Goal: Task Accomplishment & Management: Complete application form

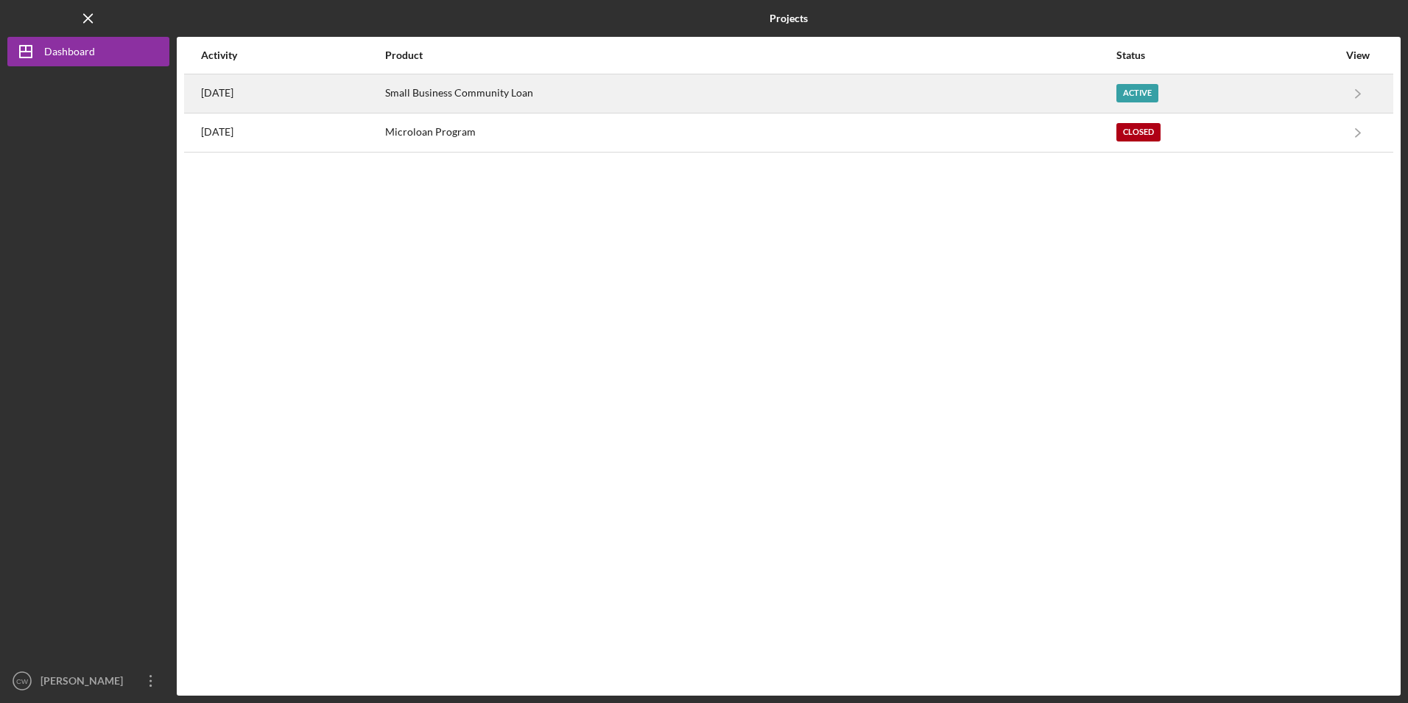
click at [478, 92] on div "Small Business Community Loan" at bounding box center [750, 93] width 730 height 37
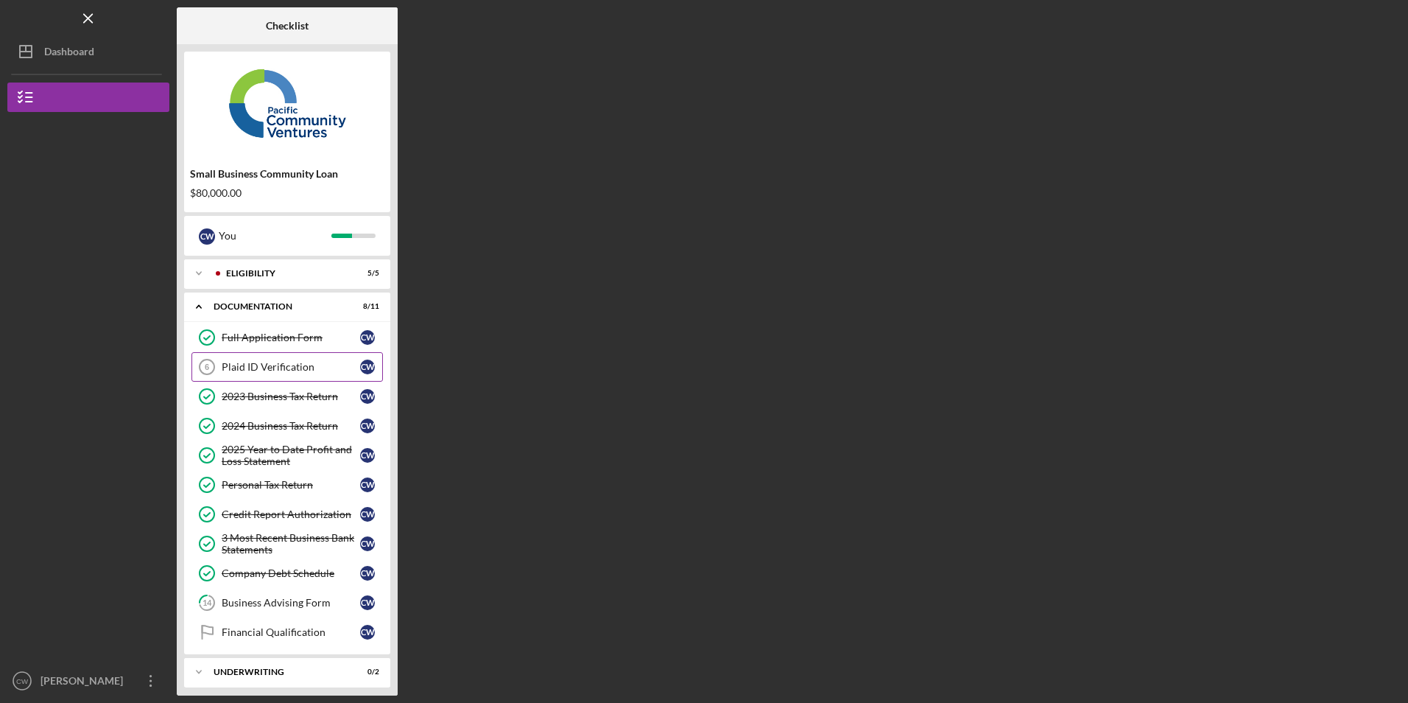
click at [256, 362] on div "Plaid ID Verification" at bounding box center [291, 367] width 138 height 12
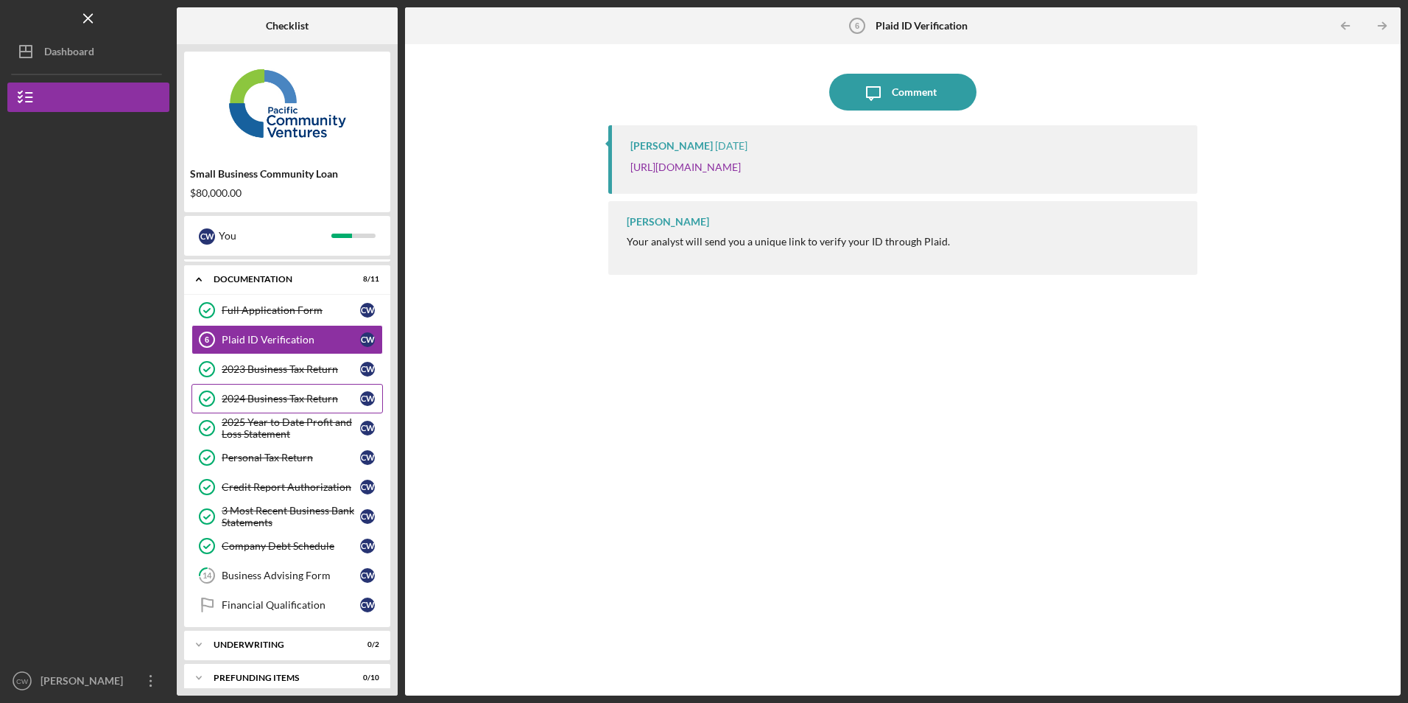
scroll to position [40, 0]
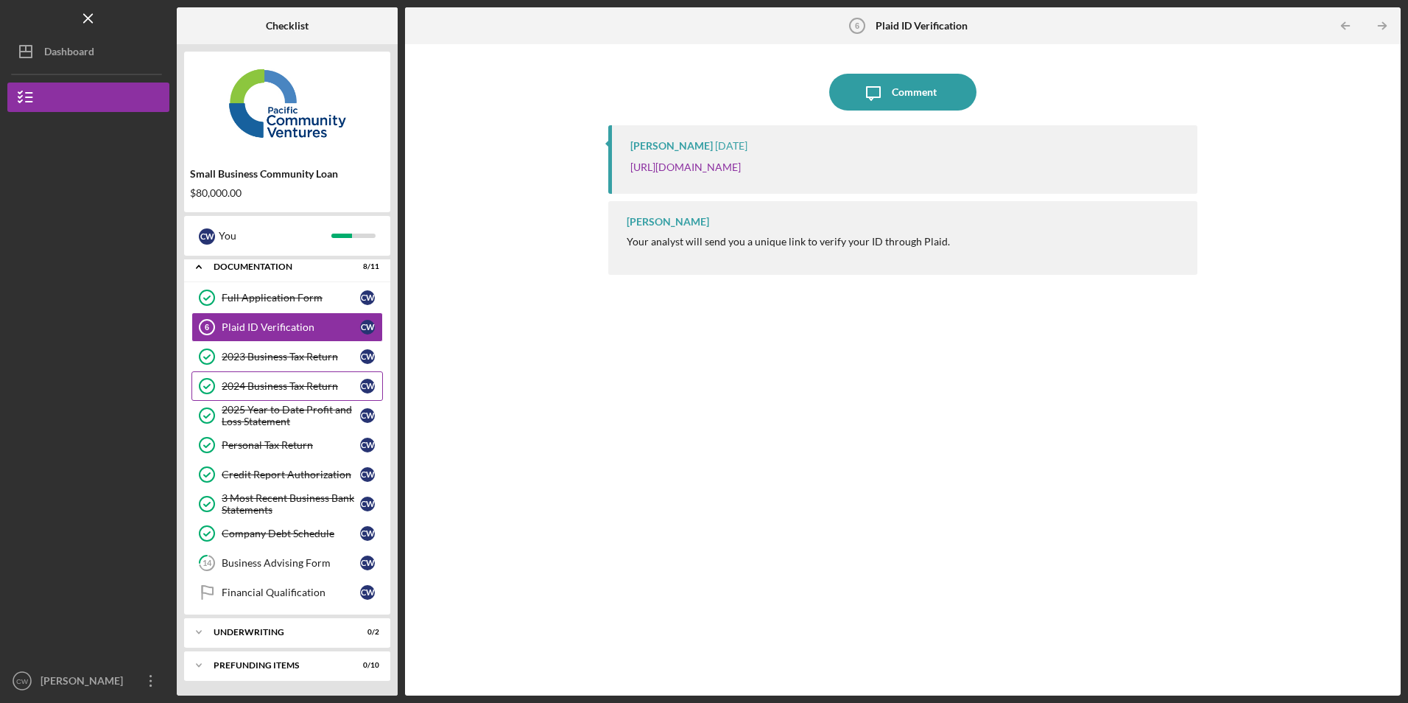
click at [279, 387] on div "2024 Business Tax Return" at bounding box center [291, 386] width 138 height 12
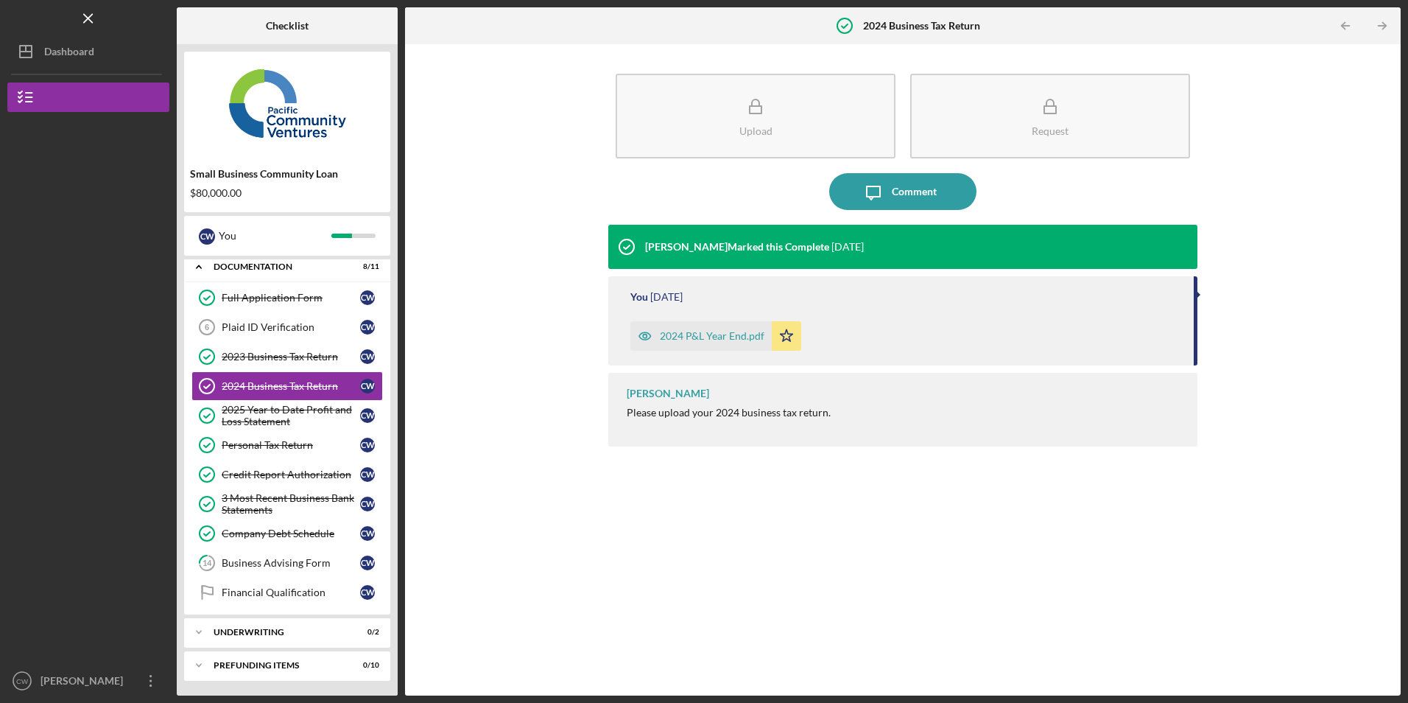
click at [696, 338] on div "2024 P&L Year End.pdf" at bounding box center [712, 336] width 105 height 12
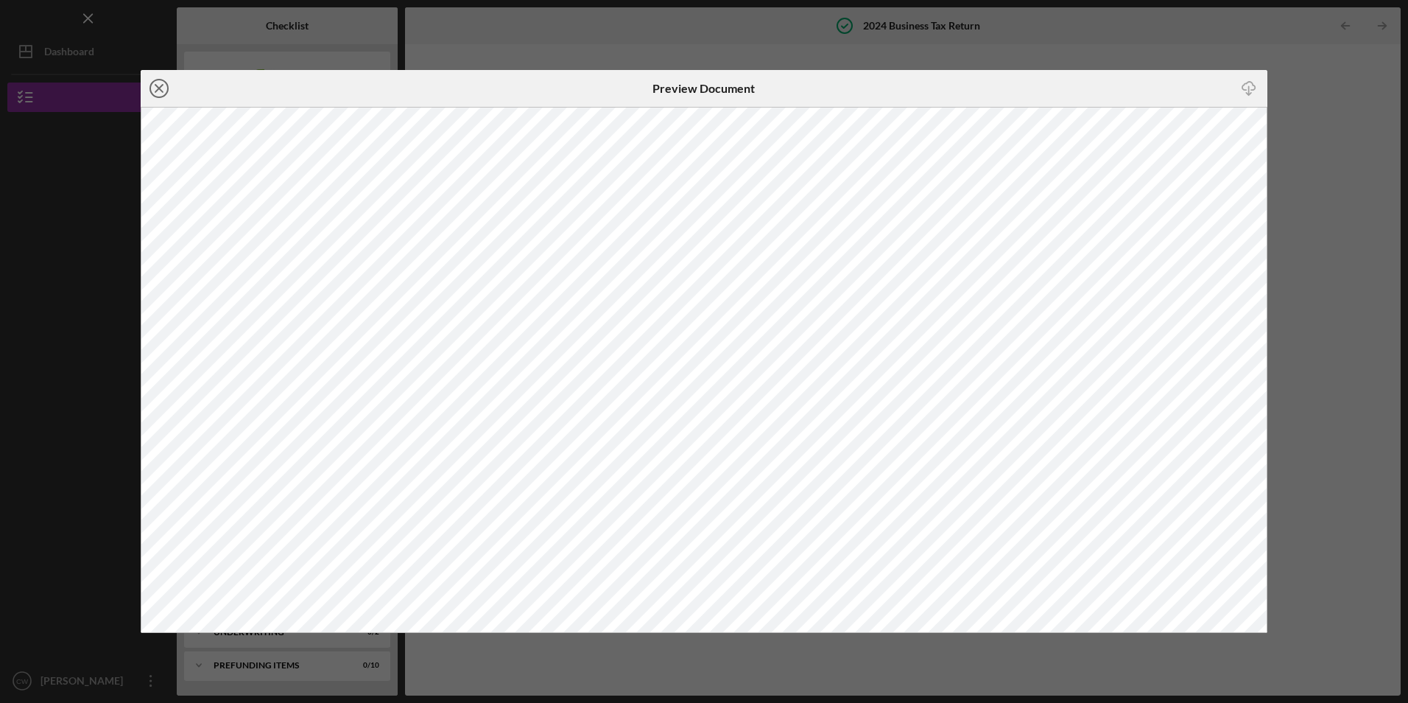
click at [157, 84] on icon "Icon/Close" at bounding box center [159, 88] width 37 height 37
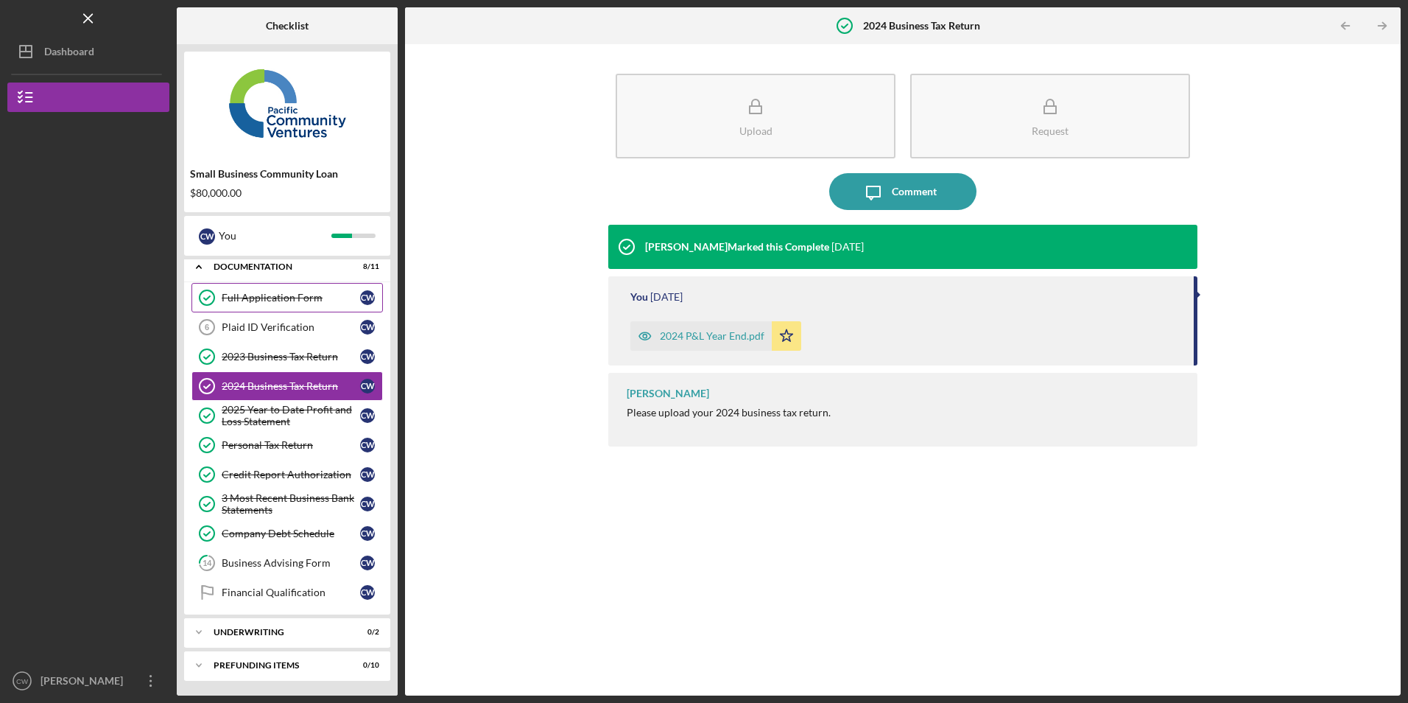
drag, startPoint x: 291, startPoint y: 295, endPoint x: 328, endPoint y: 292, distance: 36.9
click at [291, 295] on div "Full Application Form" at bounding box center [291, 298] width 138 height 12
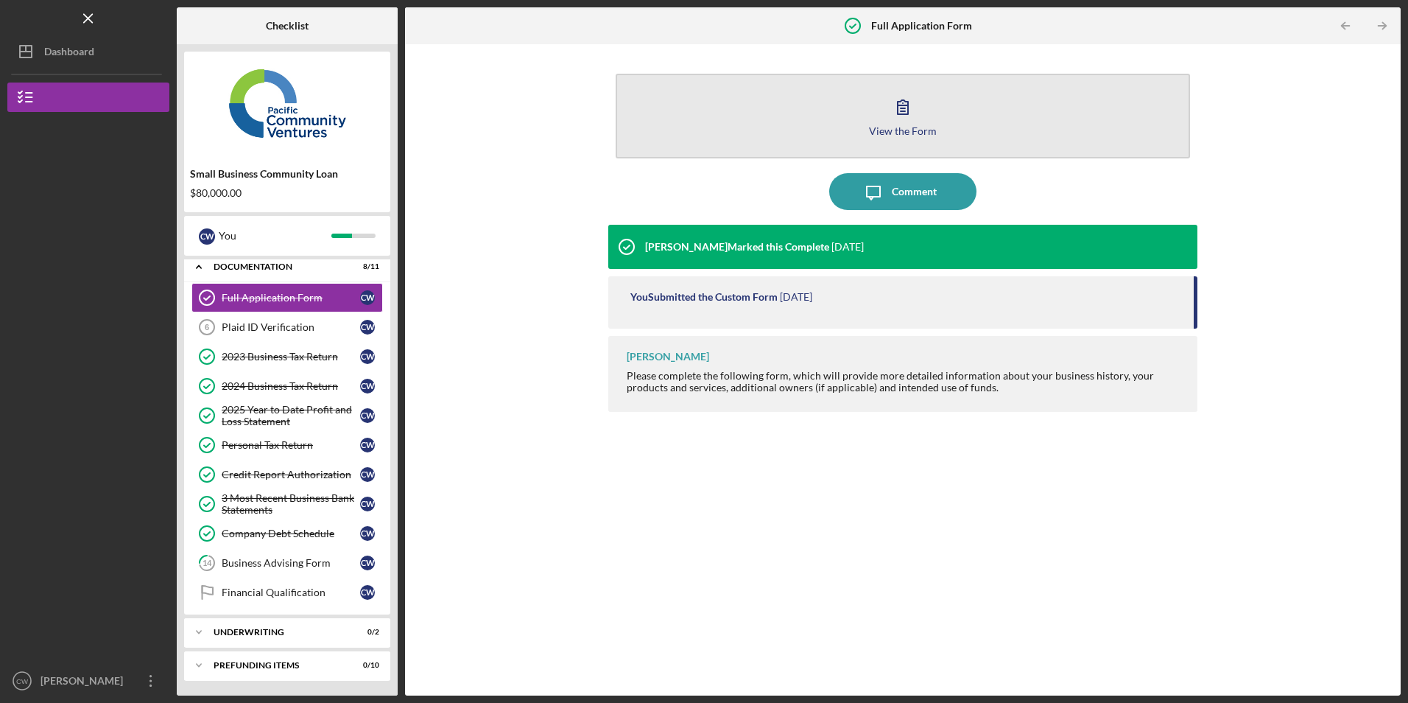
click at [758, 127] on button "View the Form Form" at bounding box center [903, 116] width 574 height 85
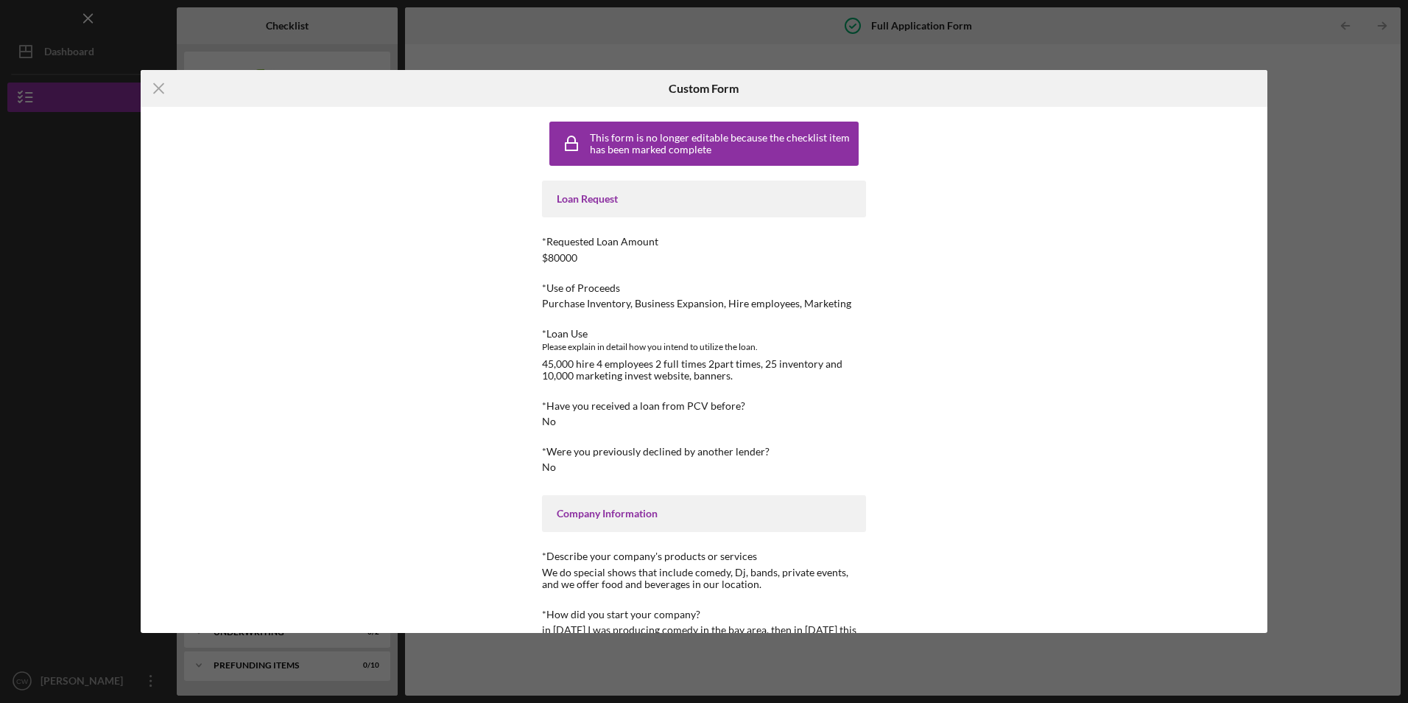
scroll to position [74, 0]
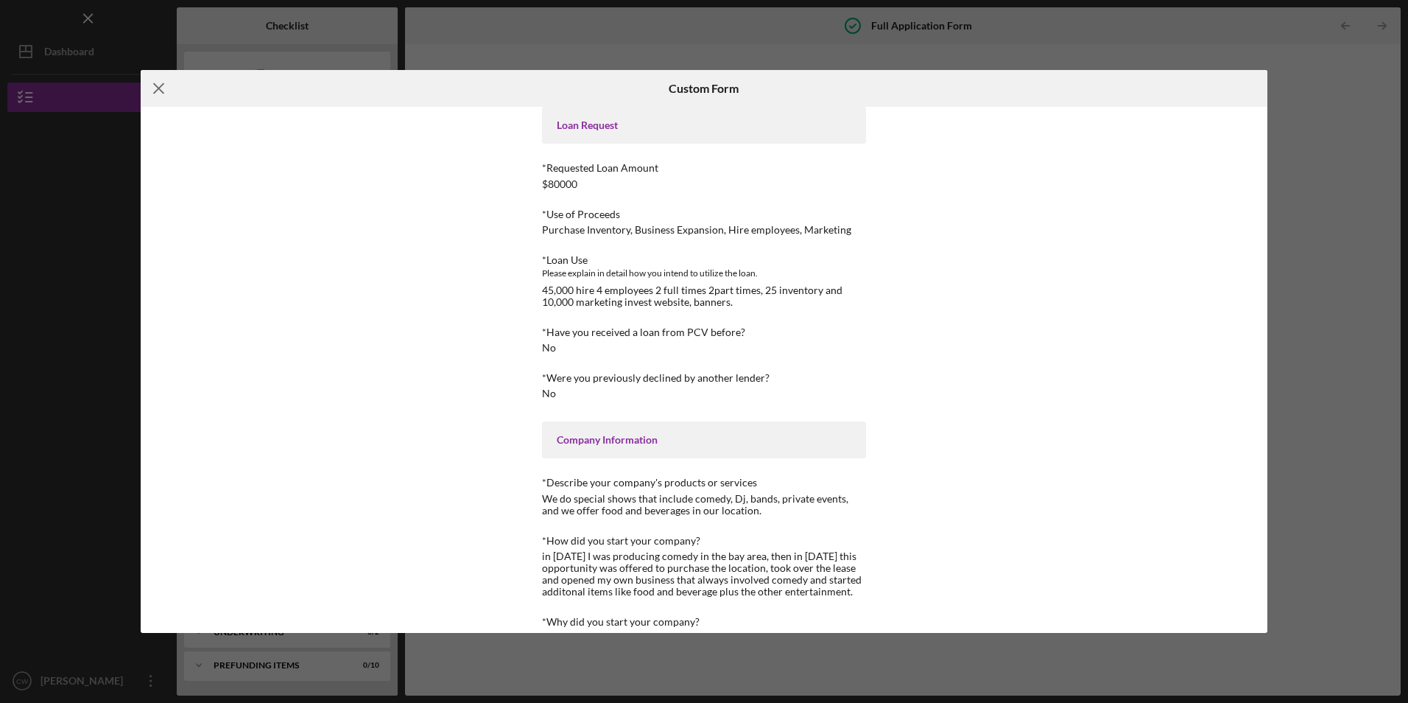
click at [156, 88] on icon "Icon/Menu Close" at bounding box center [159, 88] width 37 height 37
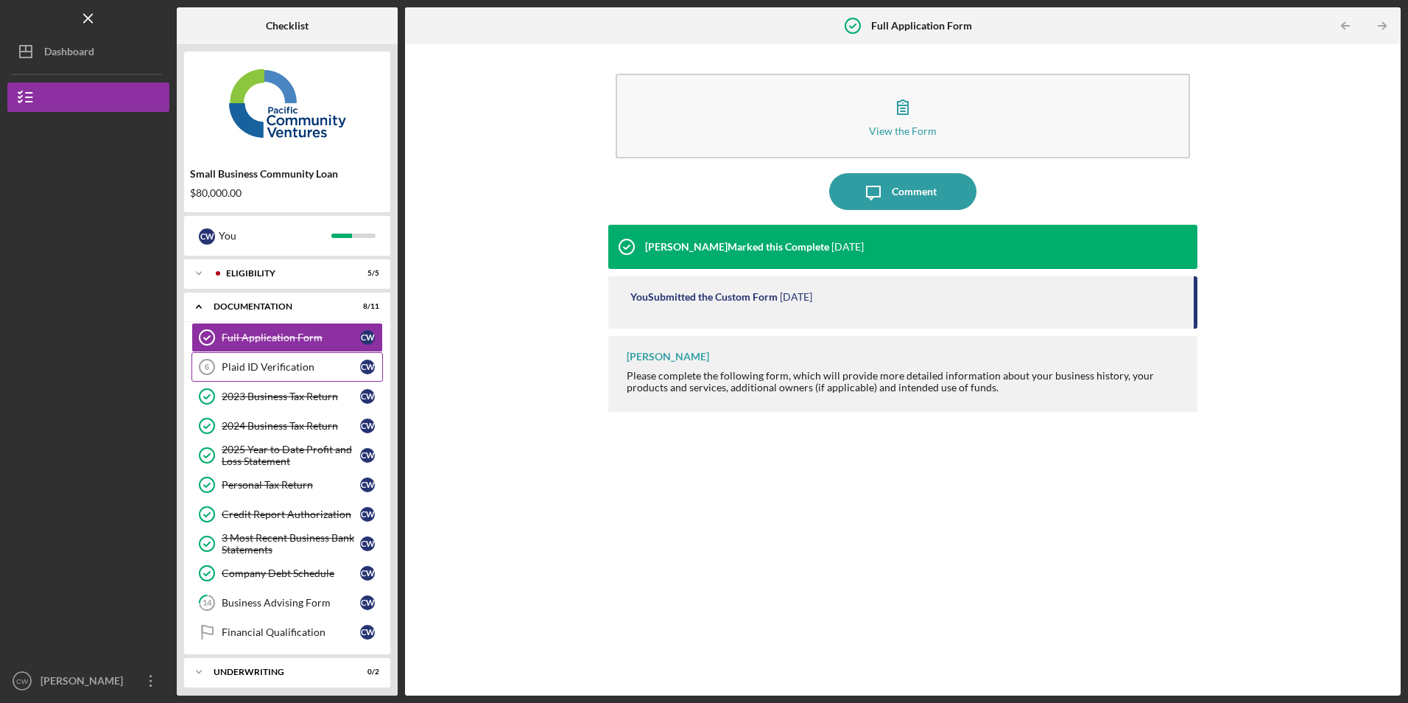
click at [265, 367] on div "Plaid ID Verification" at bounding box center [291, 367] width 138 height 12
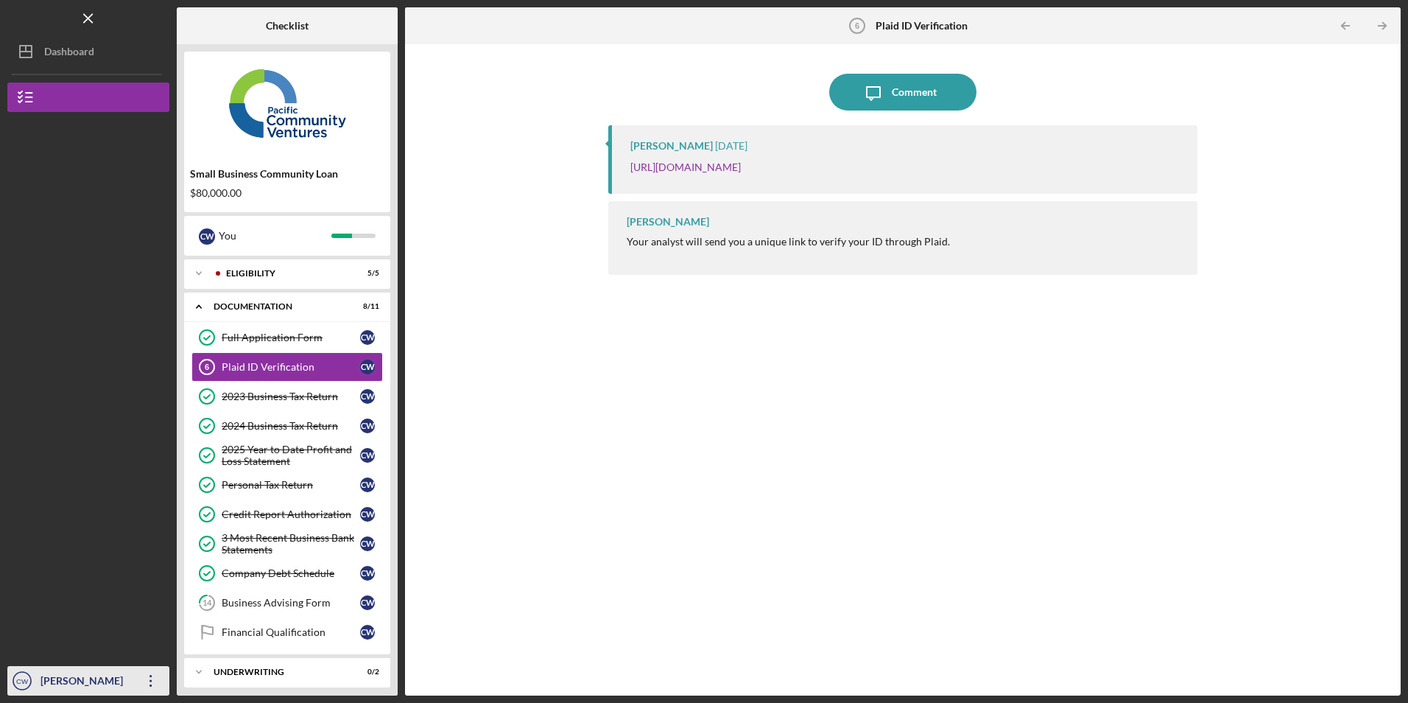
click at [146, 687] on icon "Icon/Overflow" at bounding box center [151, 680] width 37 height 37
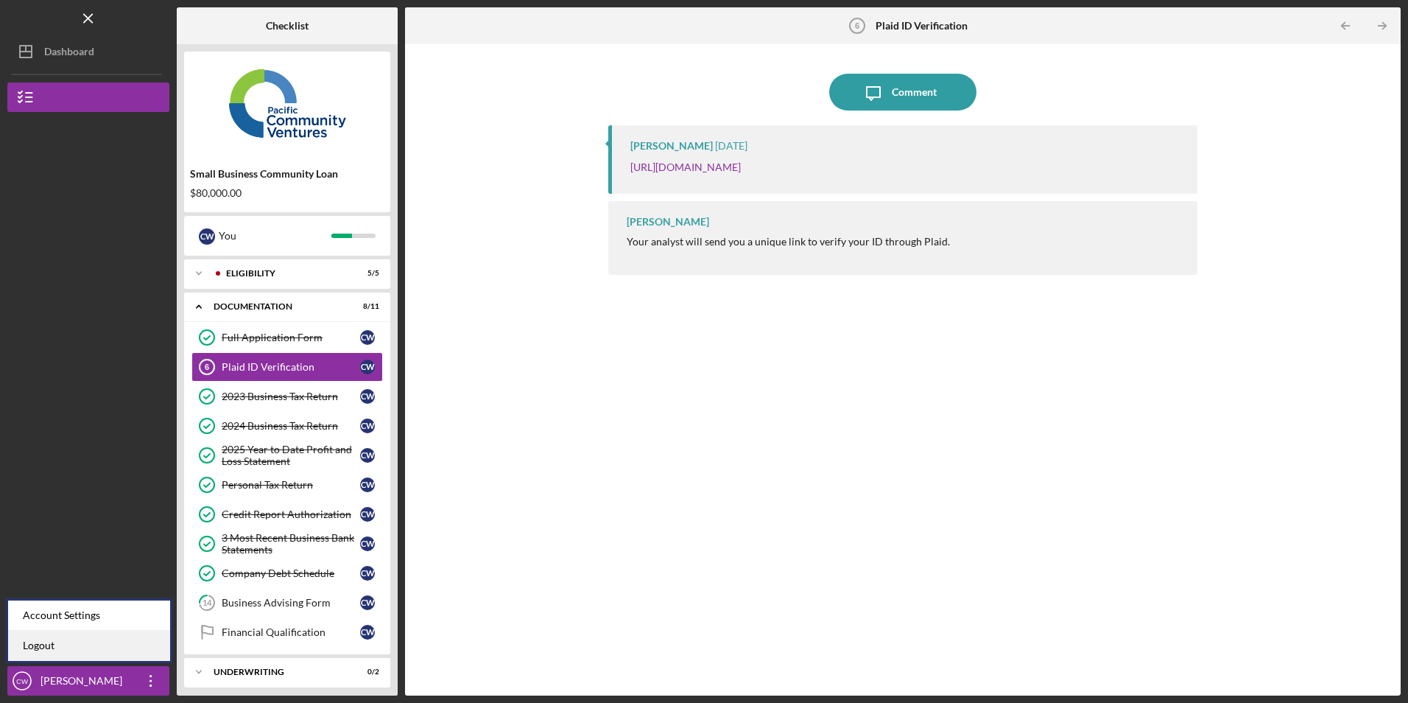
click at [130, 648] on link "Logout" at bounding box center [89, 646] width 162 height 30
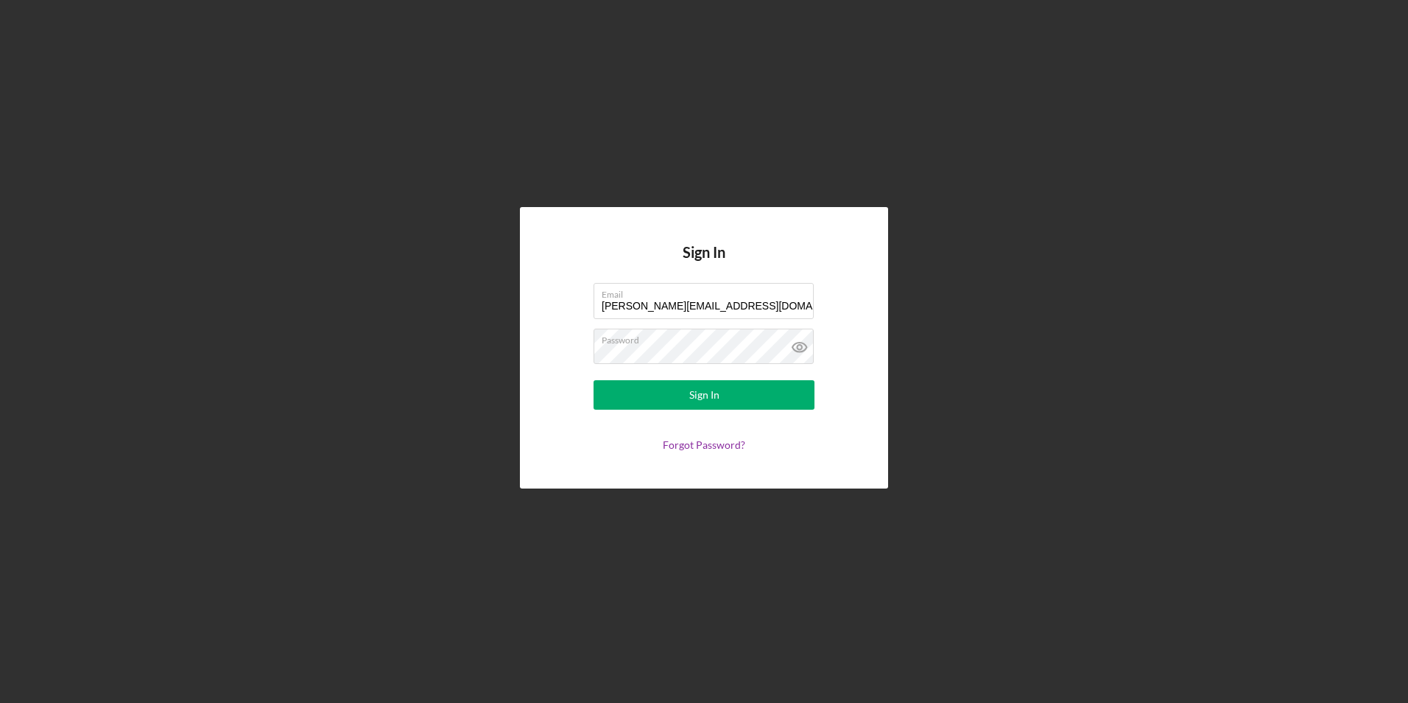
drag, startPoint x: 752, startPoint y: 304, endPoint x: 518, endPoint y: 301, distance: 234.3
click at [518, 301] on div "Sign In Email casey@barrelprooflounge.com Password Sign In Forgot Password?" at bounding box center [704, 347] width 1394 height 695
type input "info@ibuilderspro.com"
click at [648, 395] on button "Sign In" at bounding box center [704, 394] width 221 height 29
